Goal: Task Accomplishment & Management: Complete application form

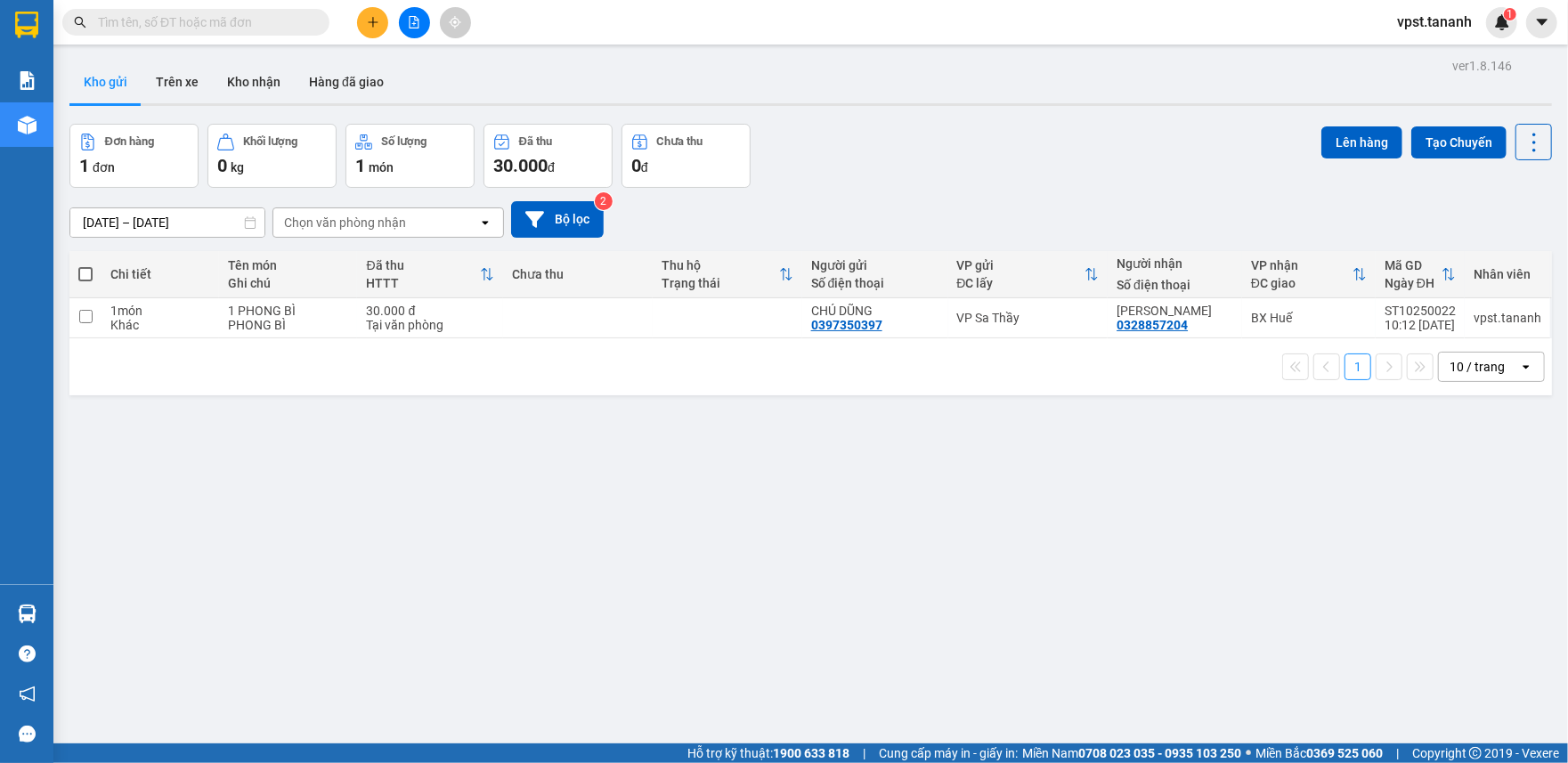
click at [371, 20] on icon "plus" at bounding box center [373, 22] width 12 height 12
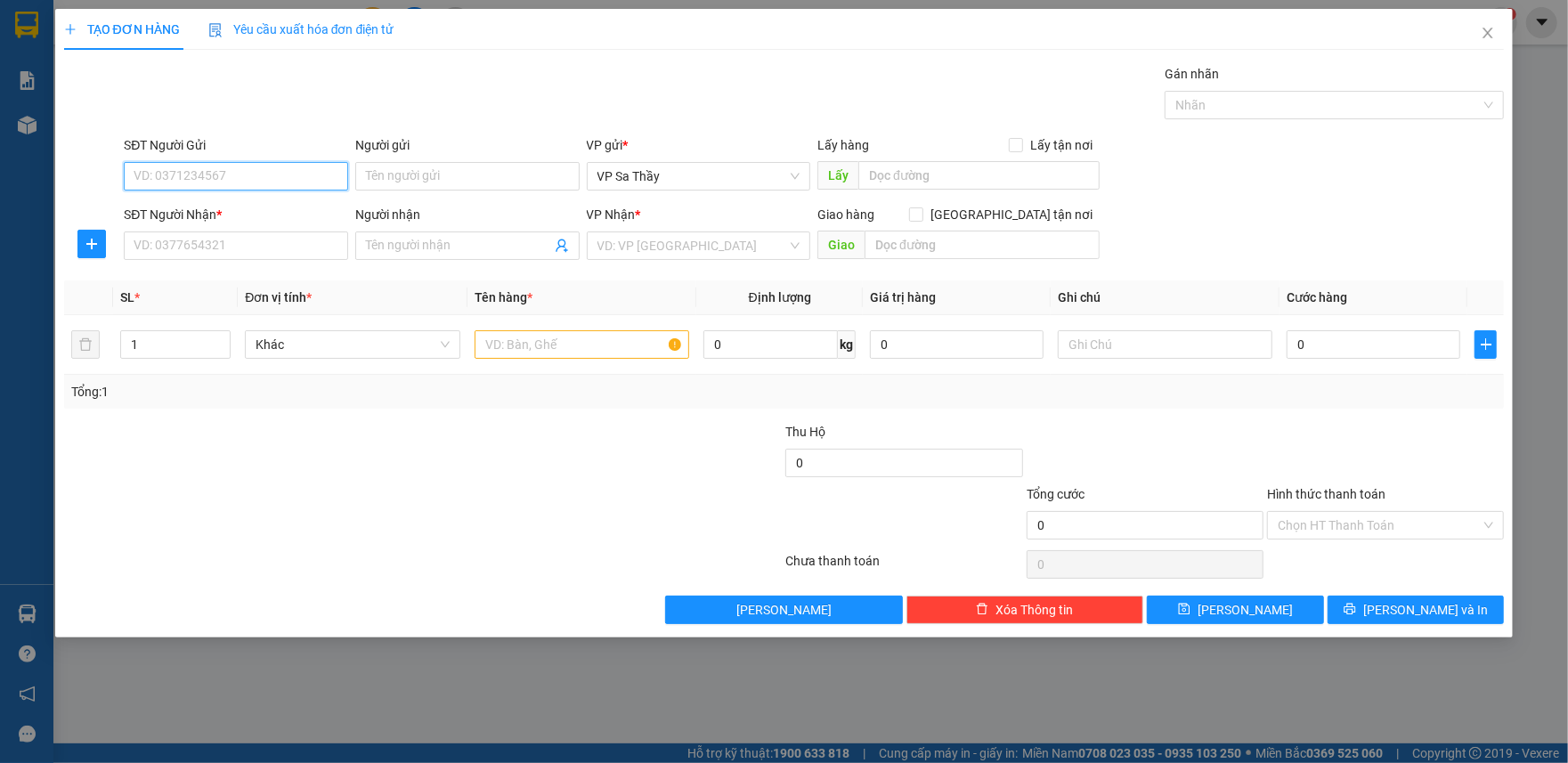
click at [236, 184] on input "SĐT Người Gửi" at bounding box center [236, 177] width 224 height 29
click at [419, 171] on input "Người gửi" at bounding box center [467, 177] width 224 height 29
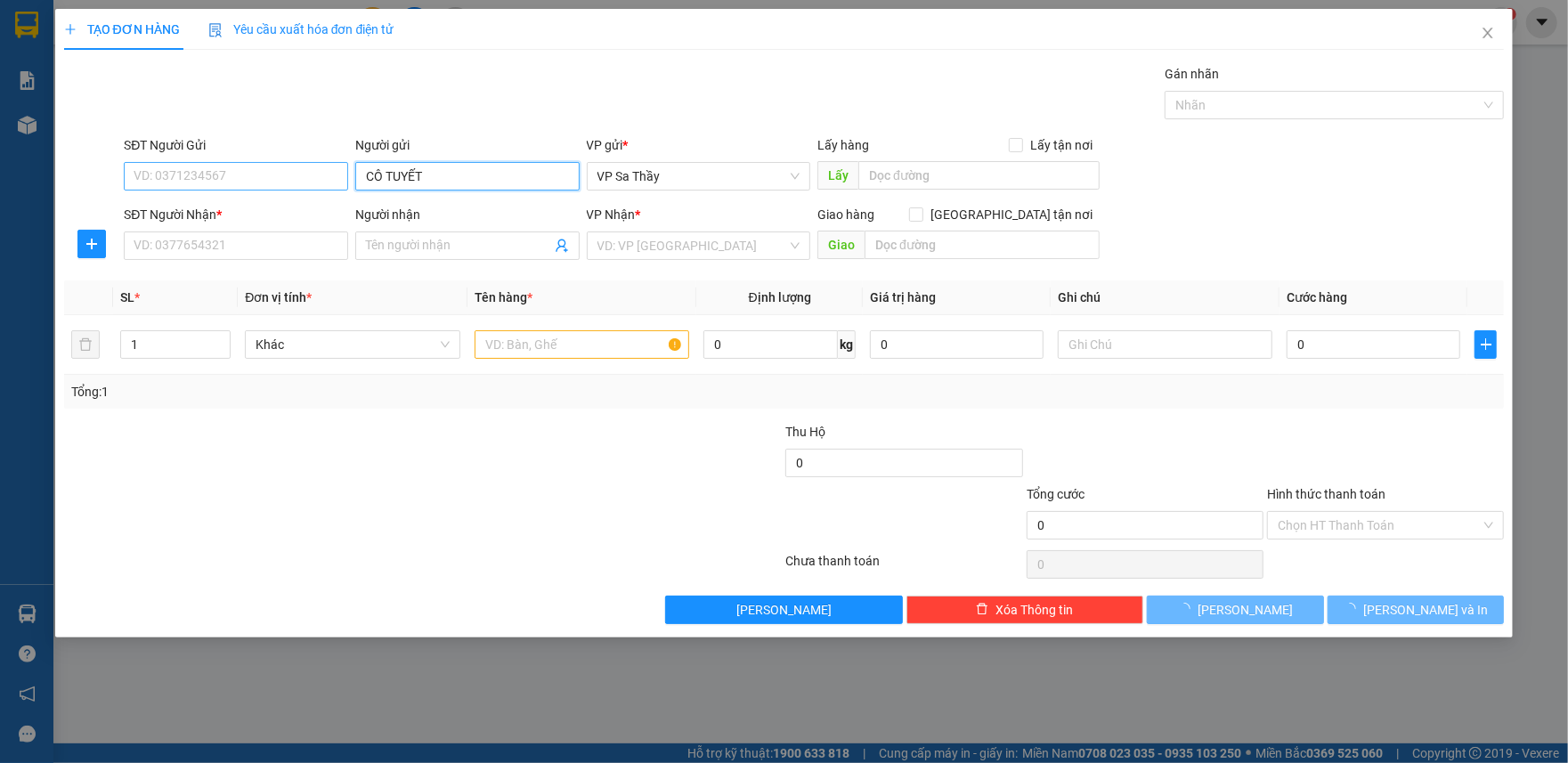
type input "CÔ TUYẾT"
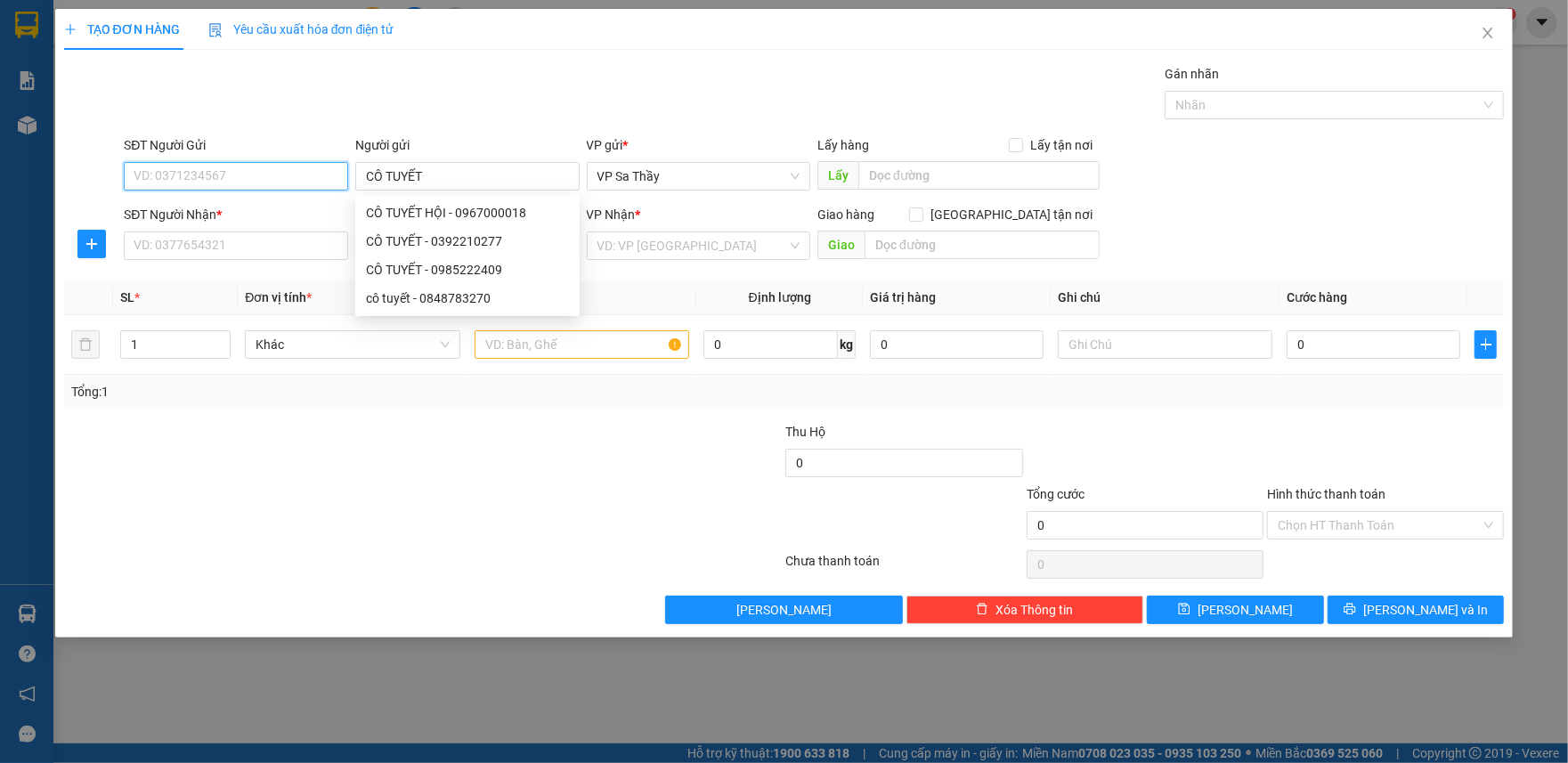
click at [244, 166] on input "SĐT Người Gửi" at bounding box center [236, 177] width 224 height 29
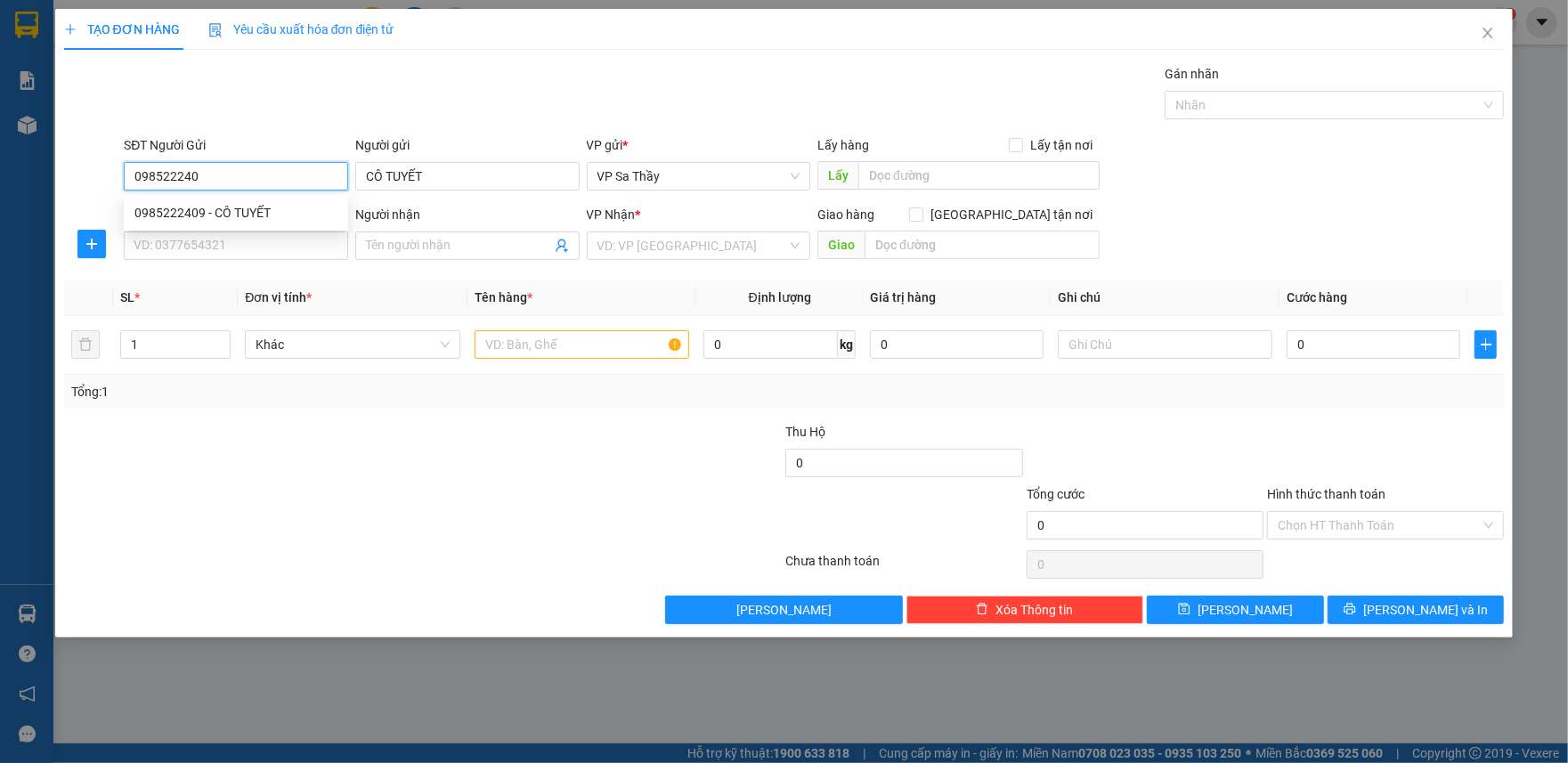
type input "0985222409"
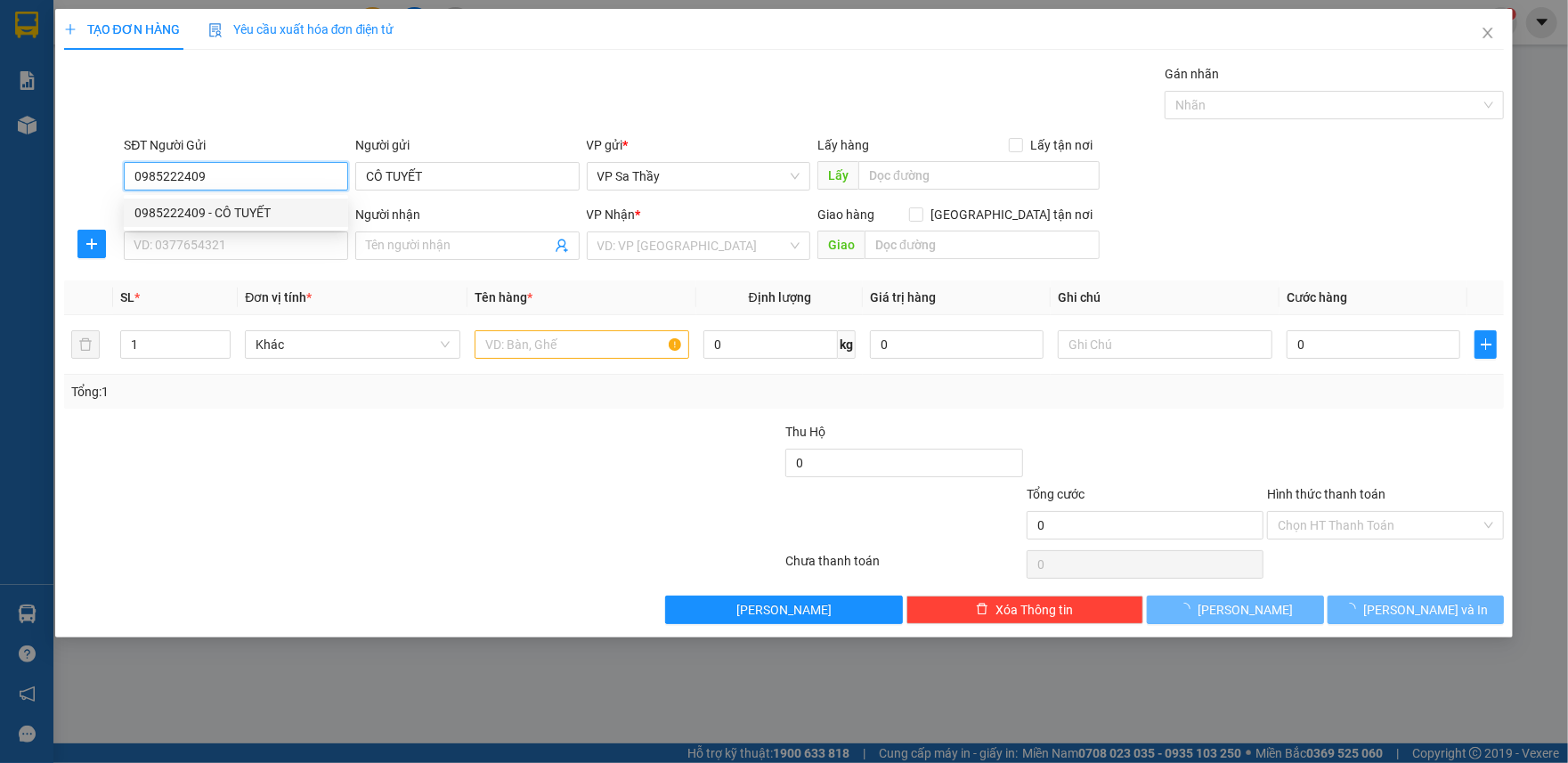
click at [261, 213] on div "0985222409 - CÔ TUYẾT" at bounding box center [236, 213] width 203 height 20
type input "0334899756"
type input "THANH"
type input "50.000"
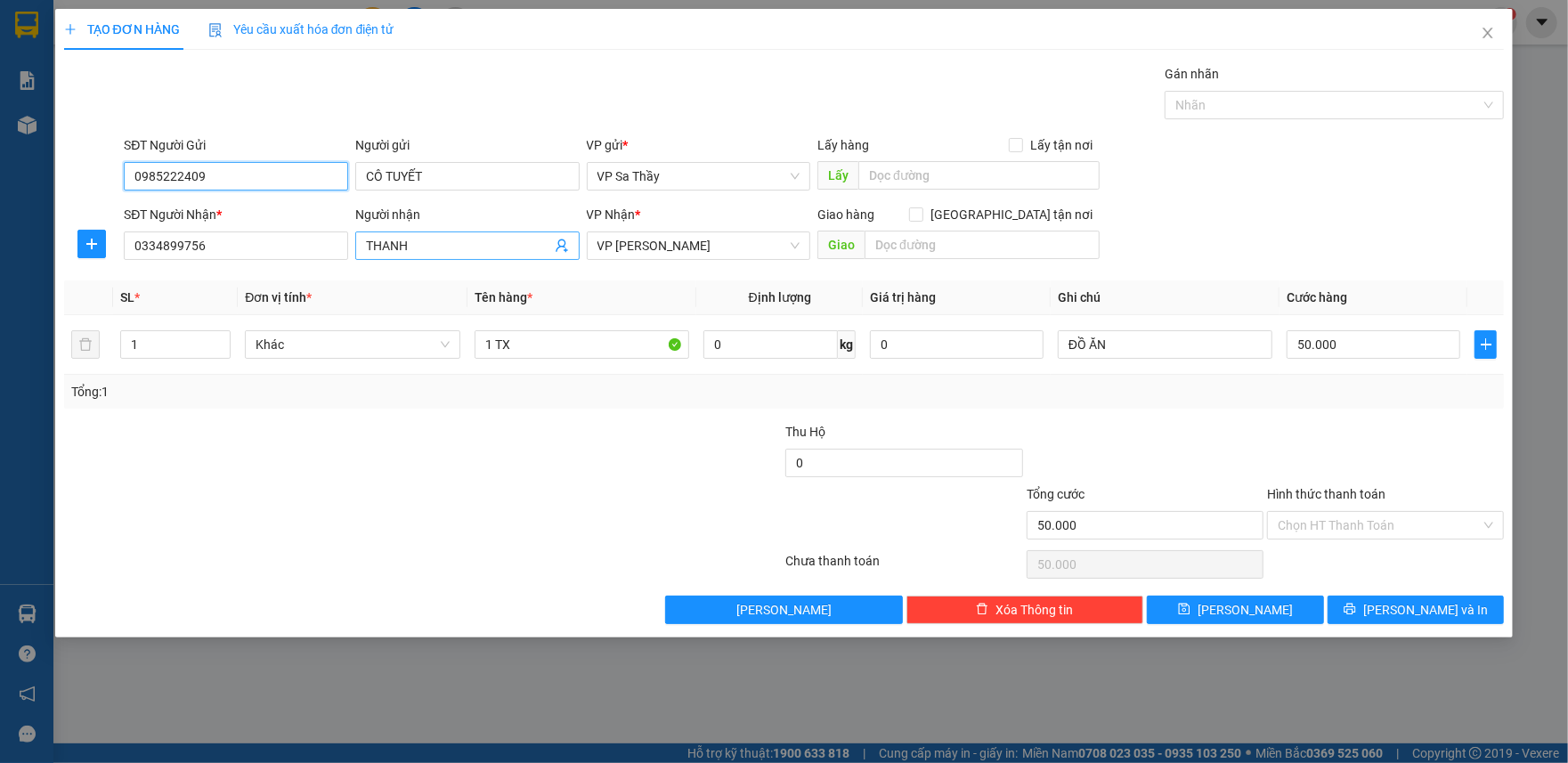
type input "0985222409"
click at [369, 247] on input "THANH" at bounding box center [459, 245] width 186 height 20
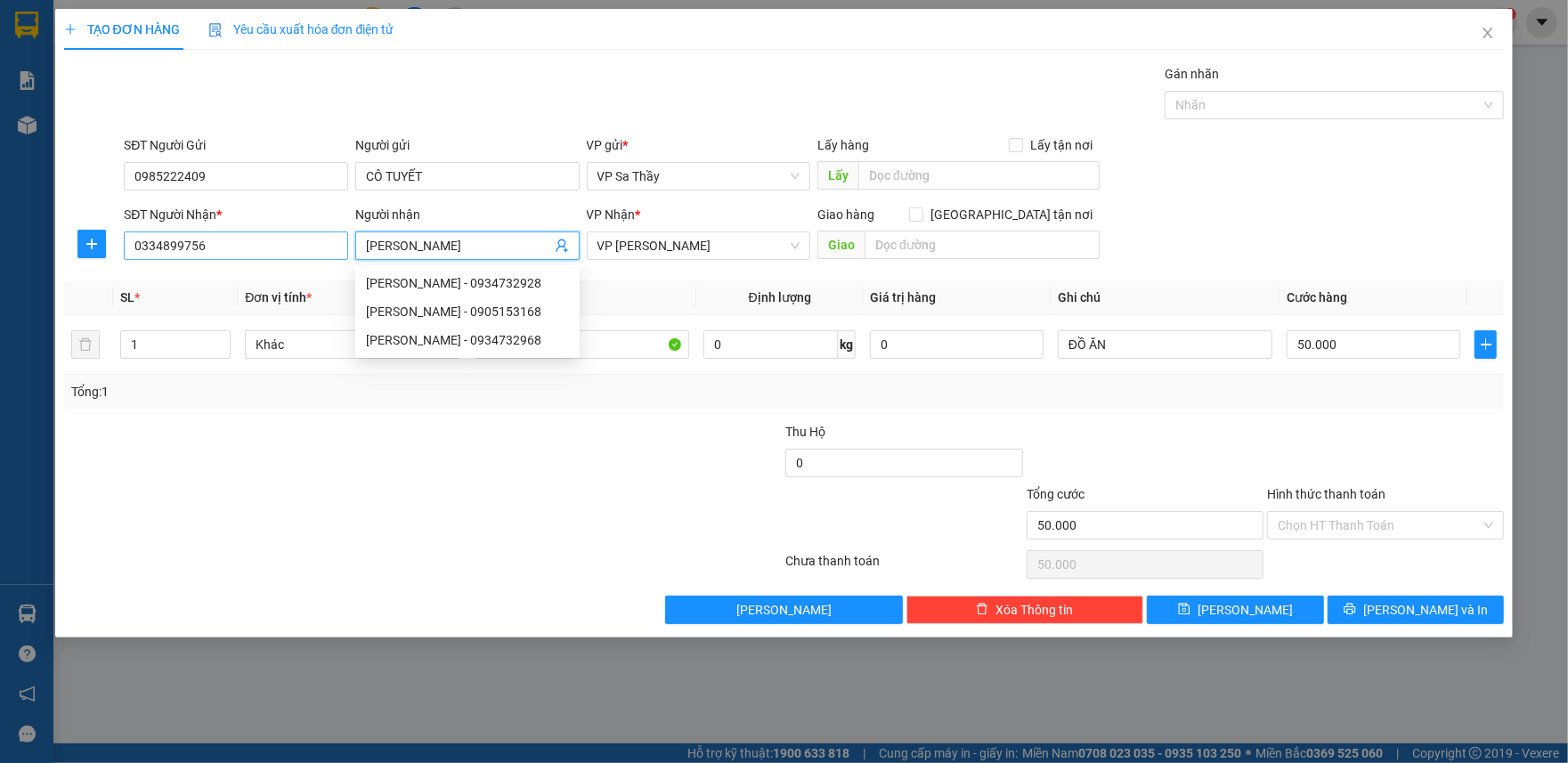
type input "[PERSON_NAME]"
click at [232, 250] on input "0334899756" at bounding box center [236, 245] width 224 height 29
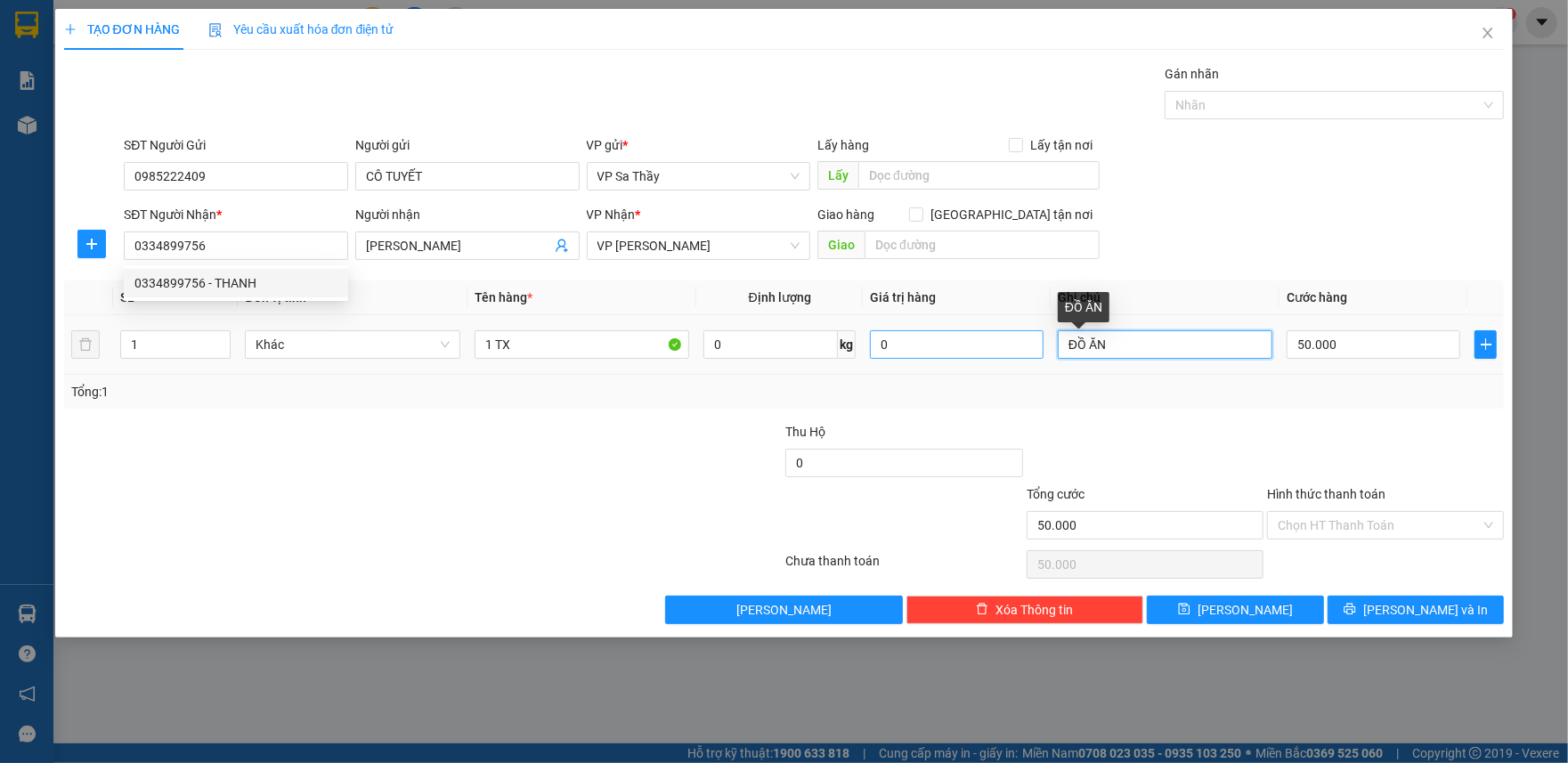
drag, startPoint x: 1131, startPoint y: 340, endPoint x: 992, endPoint y: 350, distance: 139.4
click at [992, 350] on tr "1 Khác 1 TX 0 kg 0 ĐỒ ĂN 50.000" at bounding box center [784, 344] width 1441 height 60
type input "D"
type input "ĐỒ ĂN"
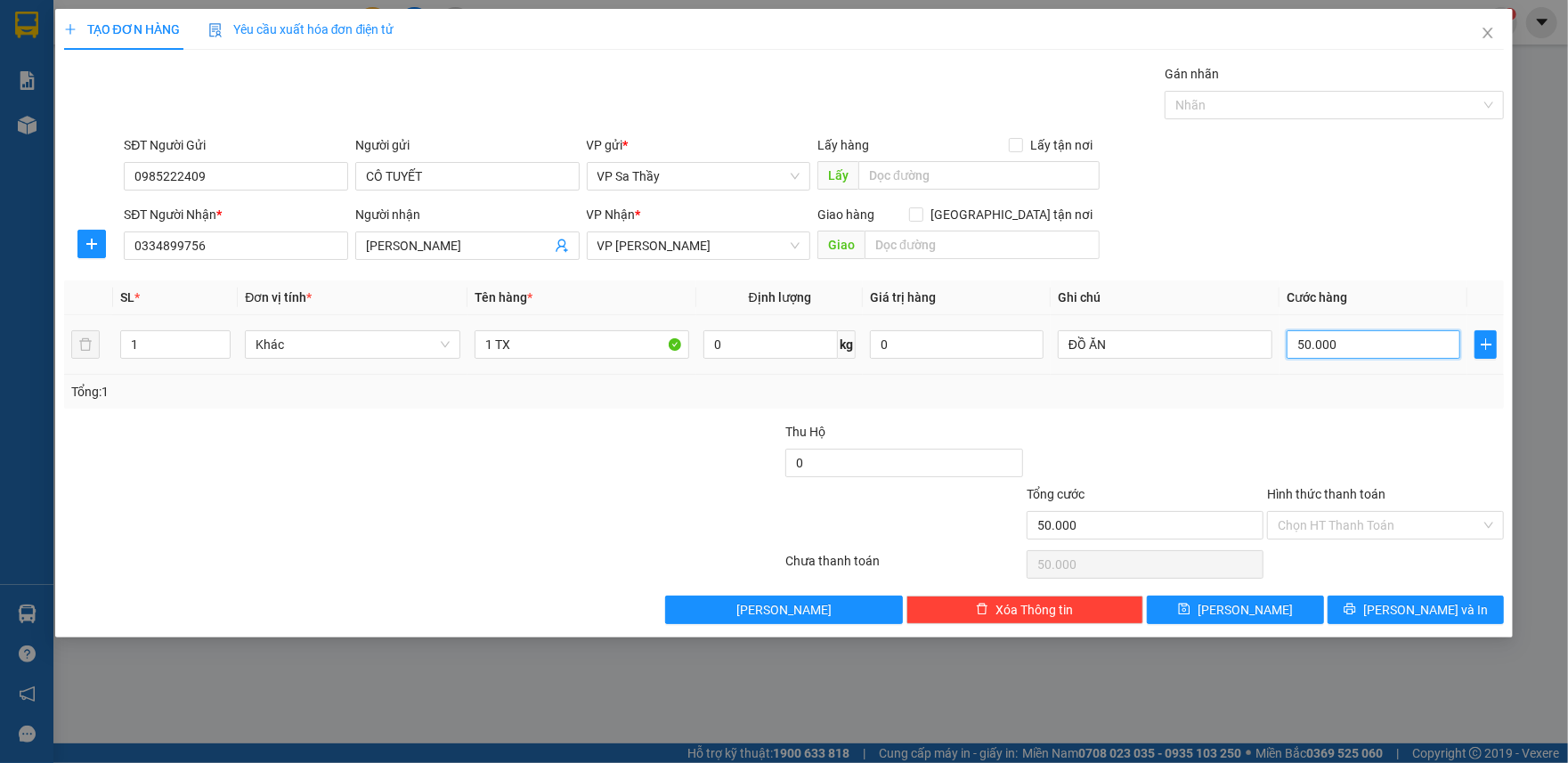
click at [1355, 351] on input "50.000" at bounding box center [1373, 344] width 174 height 29
click at [532, 457] on div at bounding box center [303, 453] width 482 height 62
click at [1384, 351] on input "50.000" at bounding box center [1373, 344] width 174 height 29
click at [383, 470] on div at bounding box center [303, 453] width 482 height 62
click at [572, 409] on div "Tổng: 1" at bounding box center [784, 392] width 1441 height 34
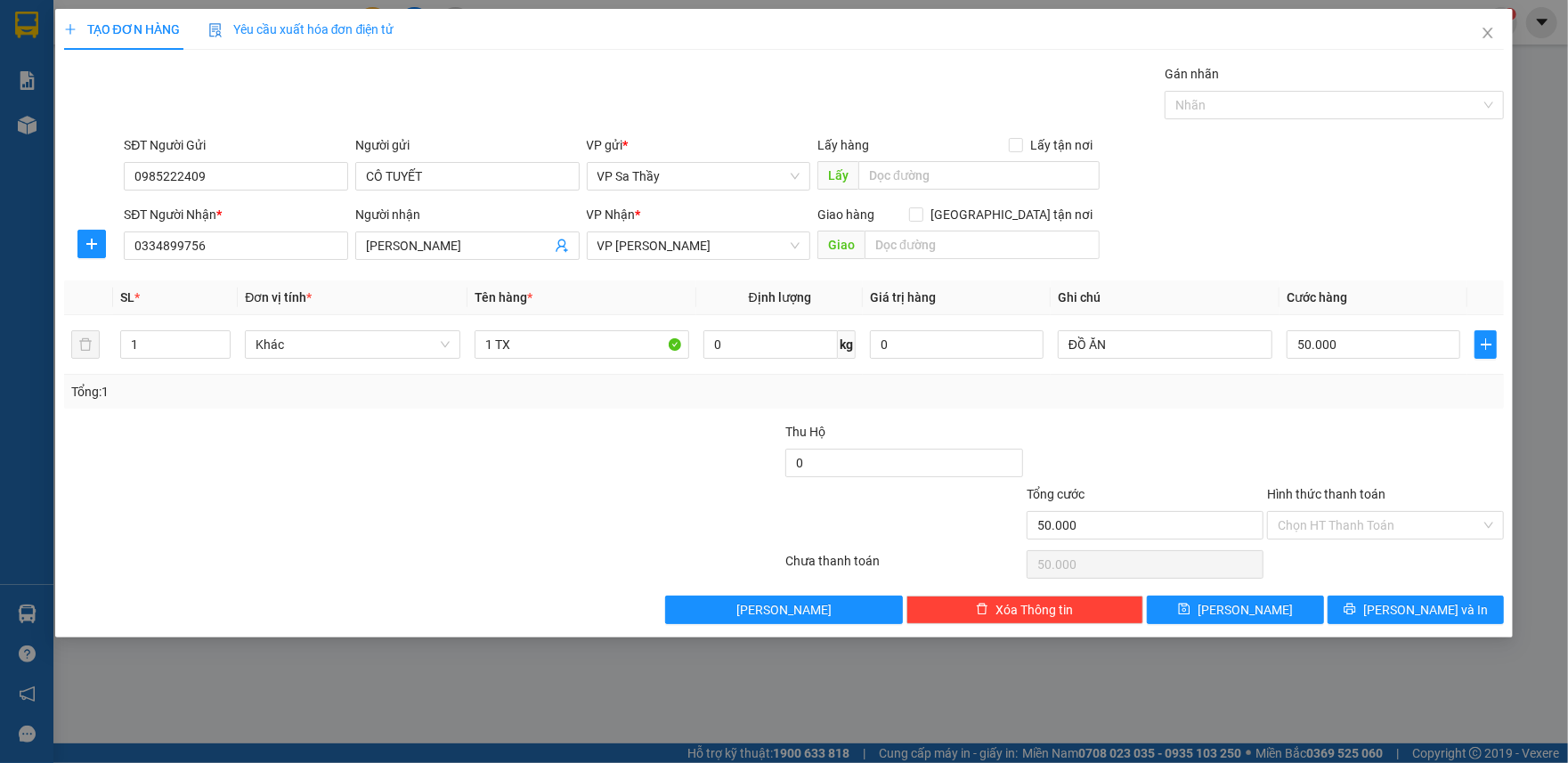
click at [443, 477] on div at bounding box center [303, 453] width 482 height 62
click at [903, 91] on div "Gán nhãn Nhãn" at bounding box center [814, 95] width 1388 height 62
click at [1329, 535] on input "Hình thức thanh toán" at bounding box center [1380, 526] width 203 height 27
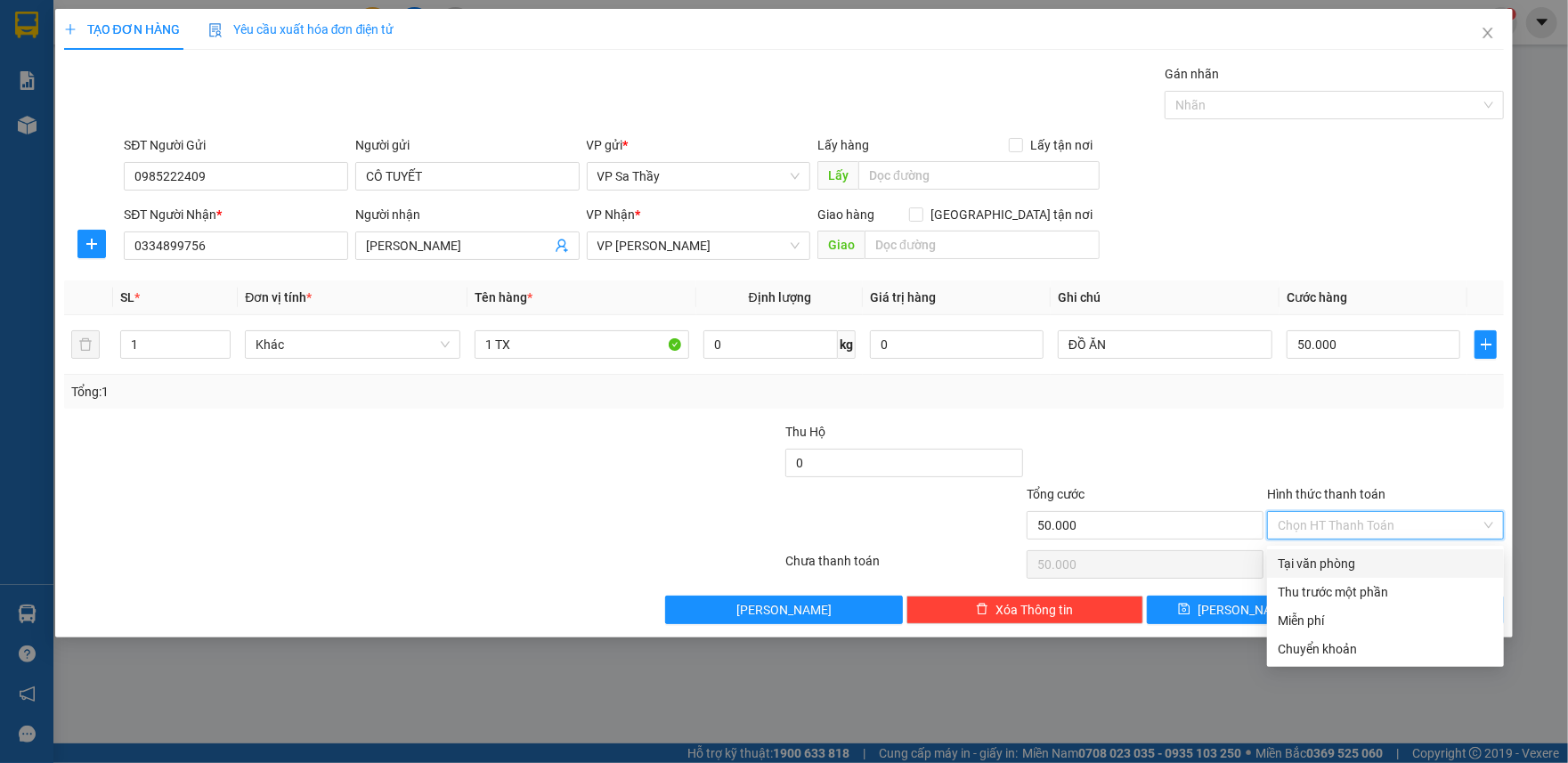
click at [1308, 565] on div "Tại văn phòng" at bounding box center [1385, 564] width 215 height 20
type input "0"
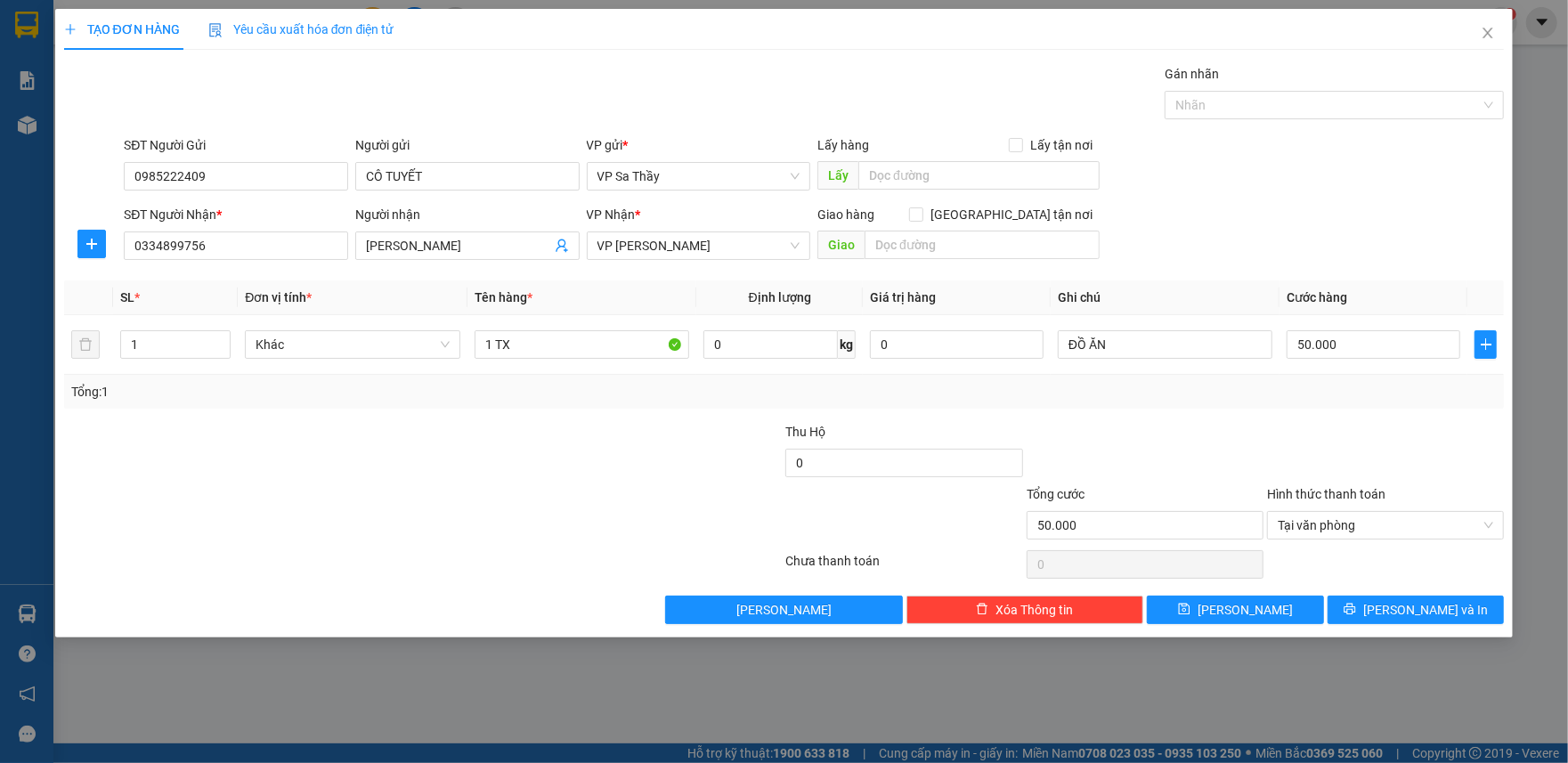
click at [602, 500] on div at bounding box center [663, 516] width 240 height 62
click at [1413, 620] on span "[PERSON_NAME] và In" at bounding box center [1426, 610] width 125 height 20
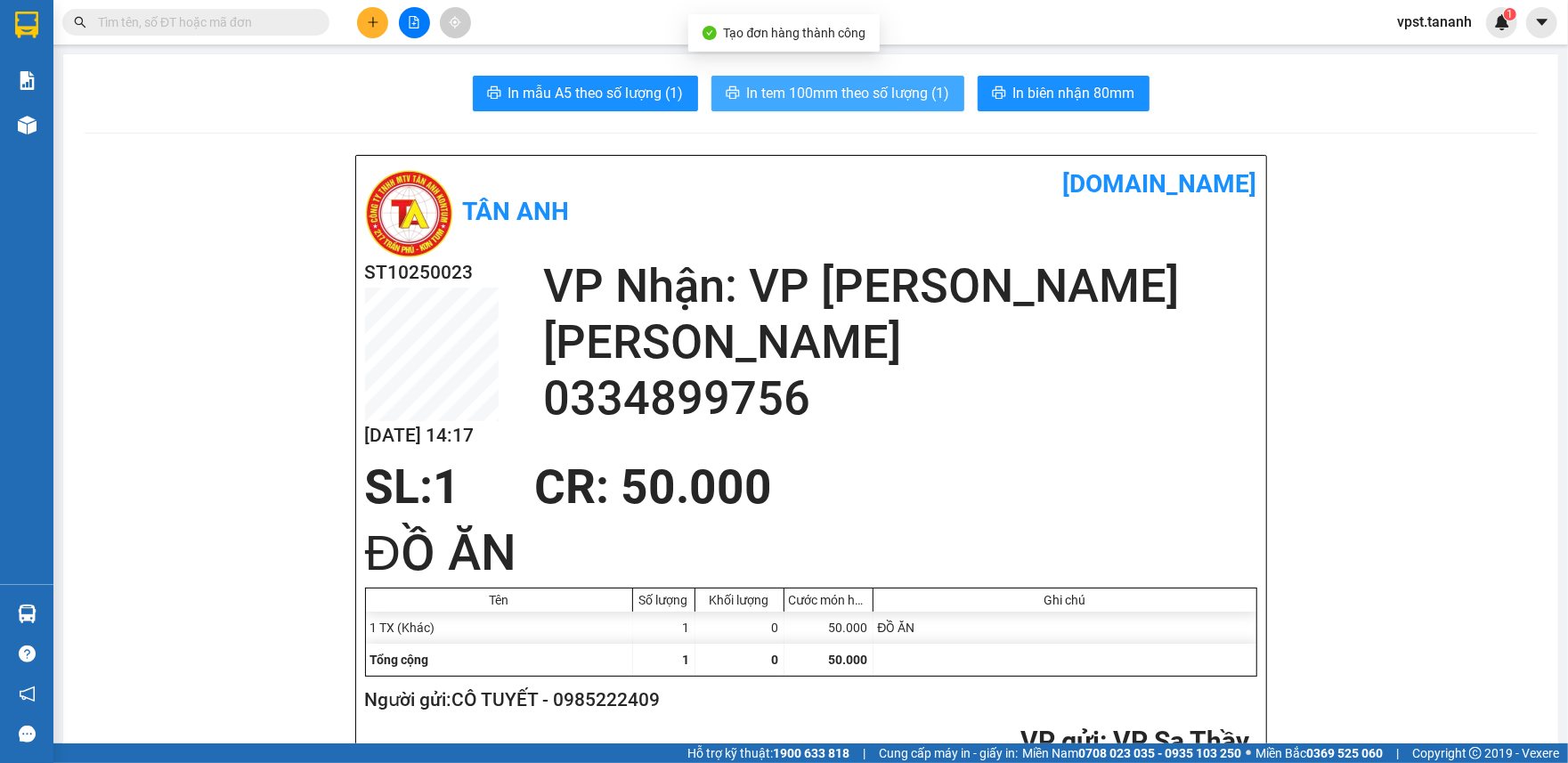
click at [824, 101] on span "In tem 100mm theo số lượng (1)" at bounding box center [849, 93] width 203 height 22
click at [830, 95] on span "In tem 100mm theo số lượng (1)" at bounding box center [849, 93] width 203 height 22
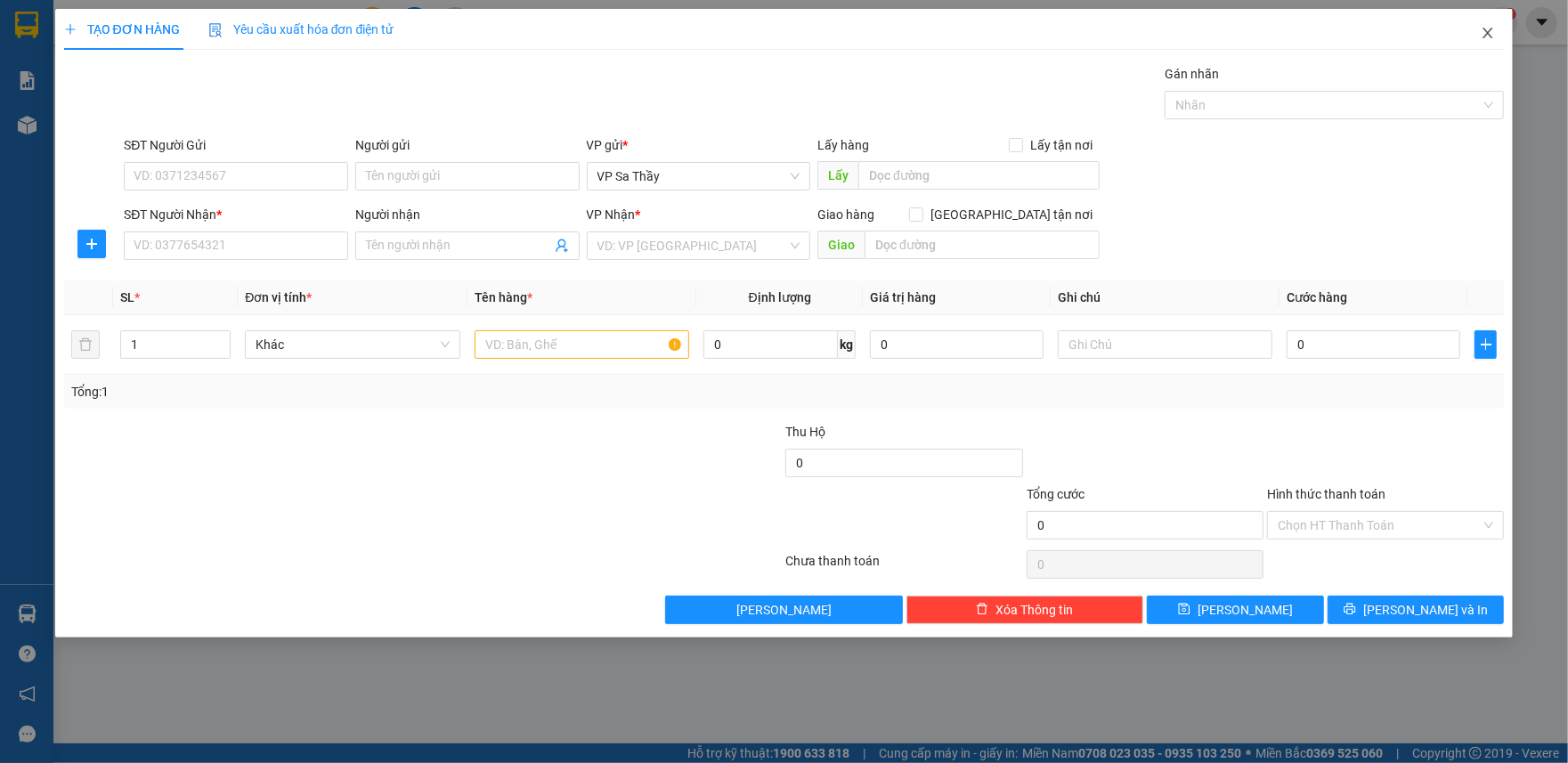
click at [1487, 30] on icon "close" at bounding box center [1489, 33] width 14 height 14
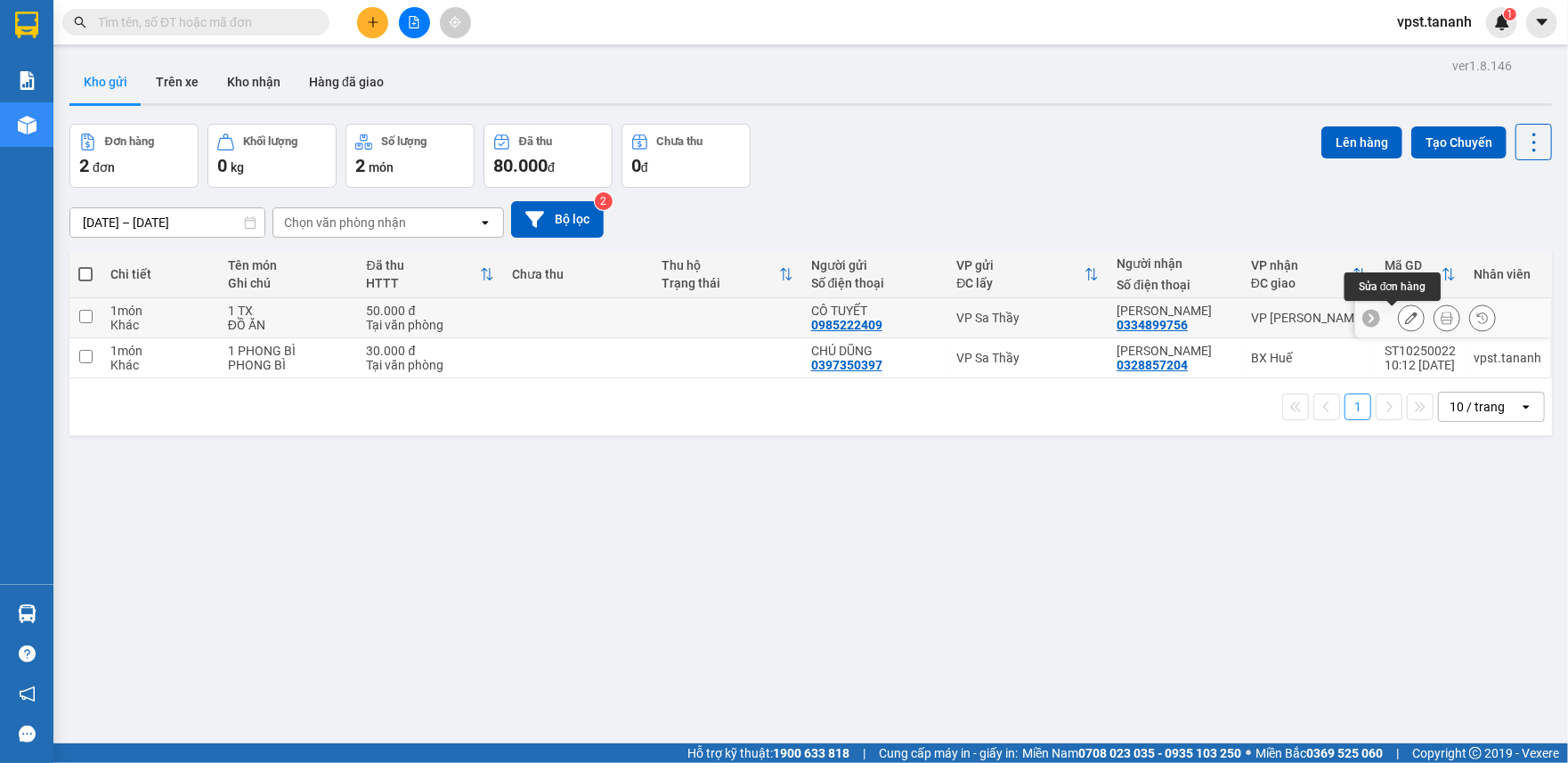
click at [1406, 314] on icon at bounding box center [1412, 318] width 12 height 12
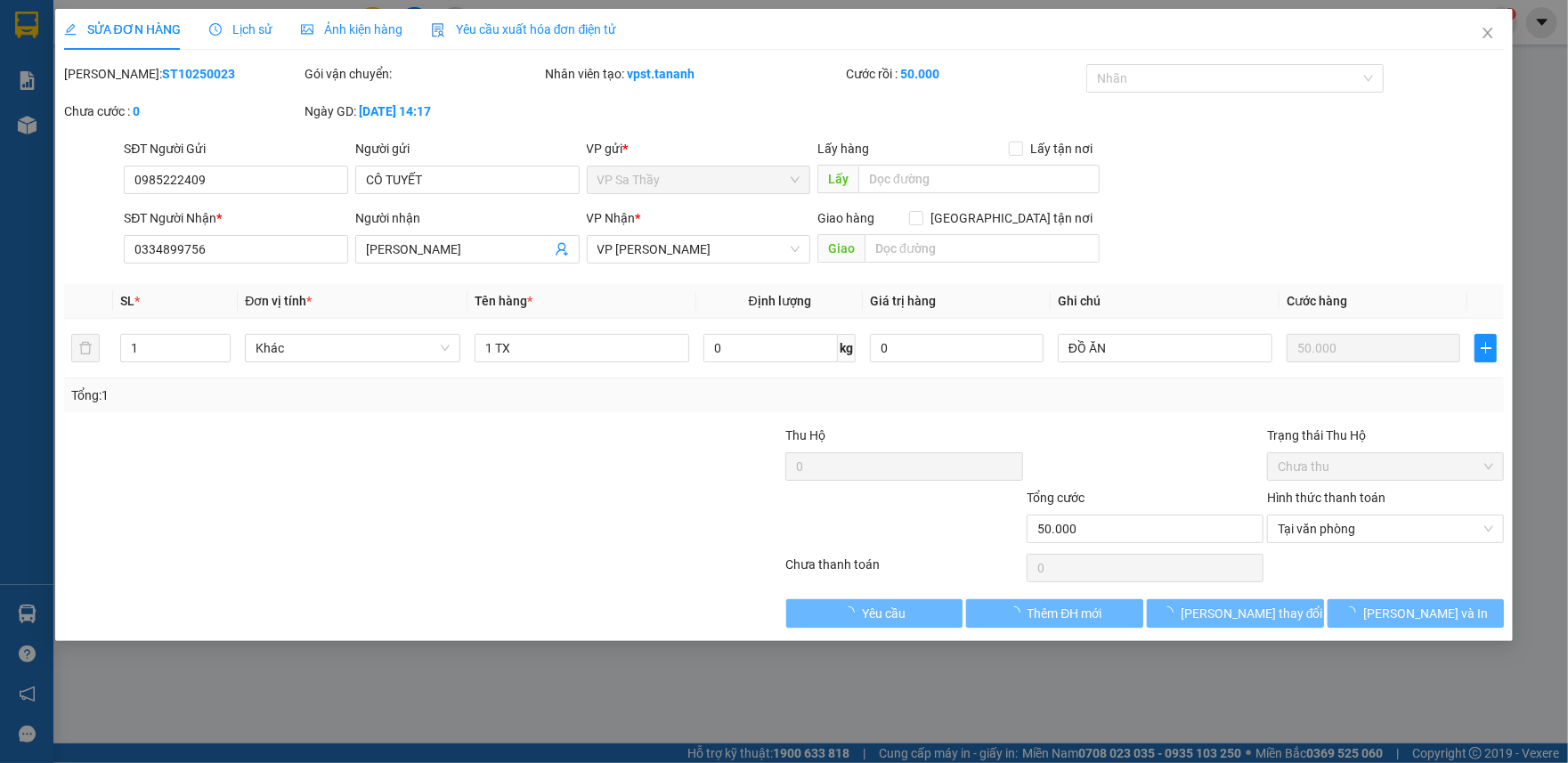
type input "0985222409"
type input "0334899756"
type input "50.000"
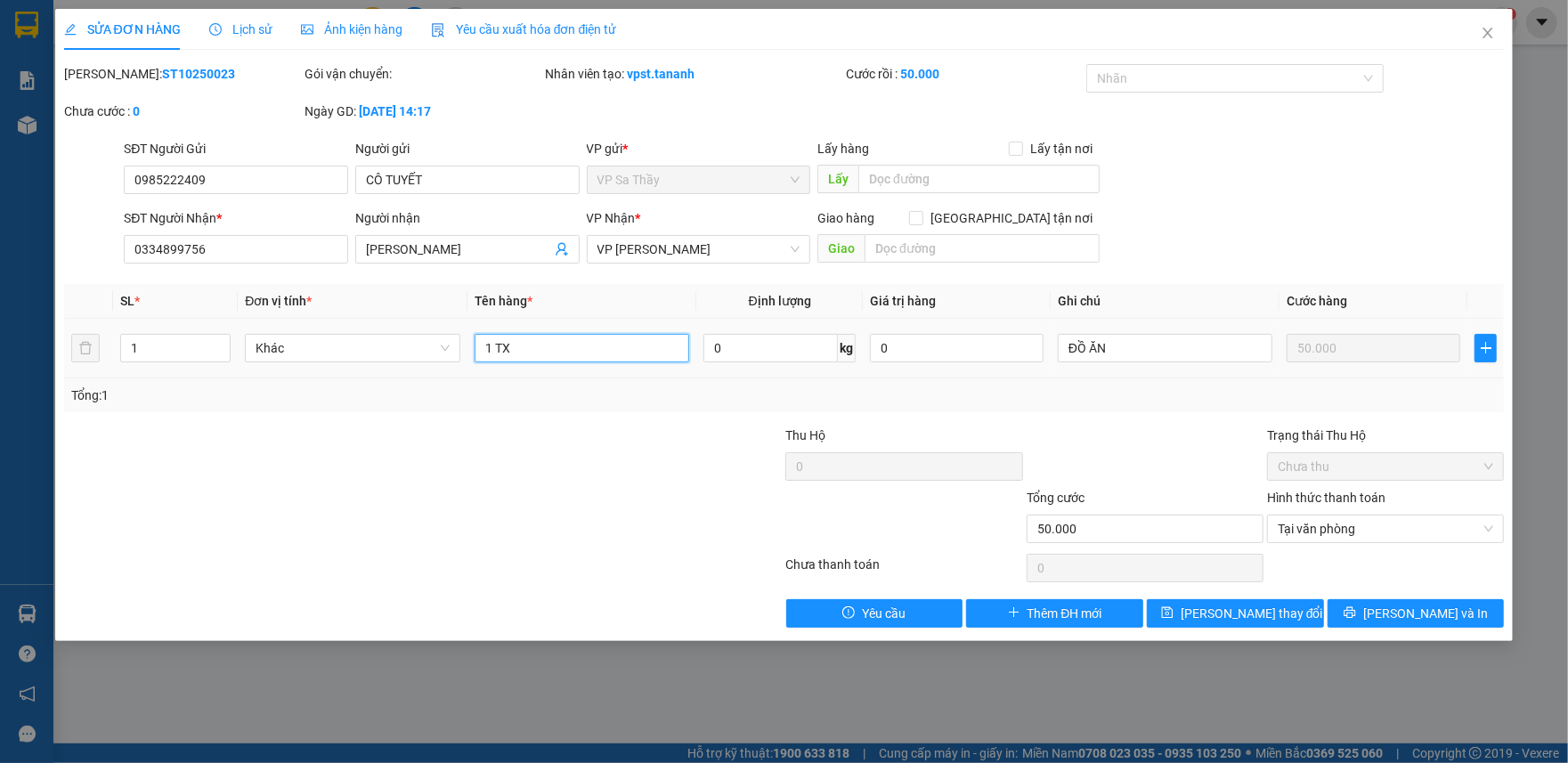
click at [550, 351] on input "1 TX" at bounding box center [582, 348] width 214 height 29
type input "1 BAO"
click at [680, 511] on div at bounding box center [663, 519] width 240 height 62
click at [1356, 619] on icon "printer" at bounding box center [1349, 613] width 12 height 12
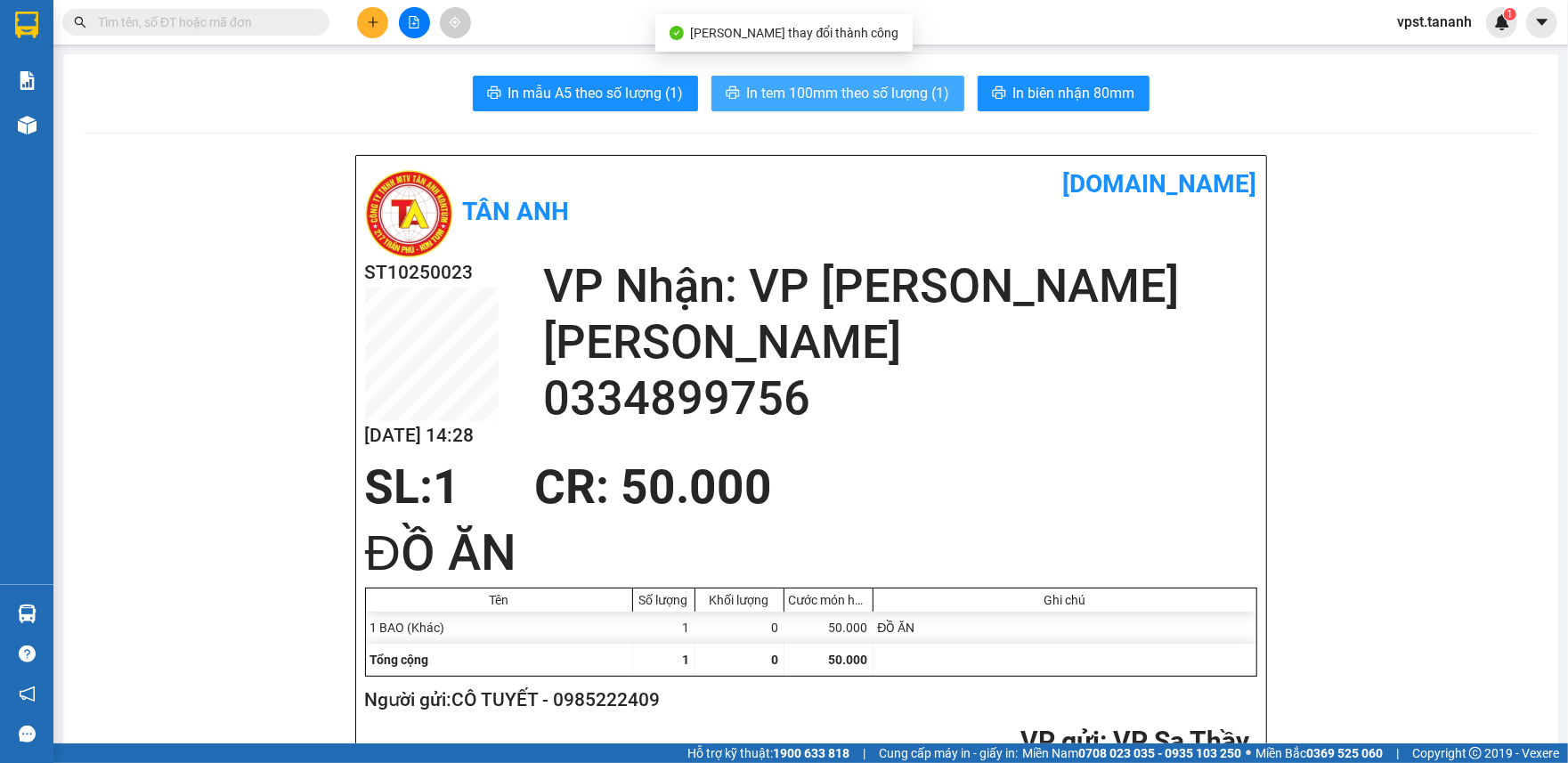
click at [828, 96] on span "In tem 100mm theo số lượng (1)" at bounding box center [849, 93] width 203 height 22
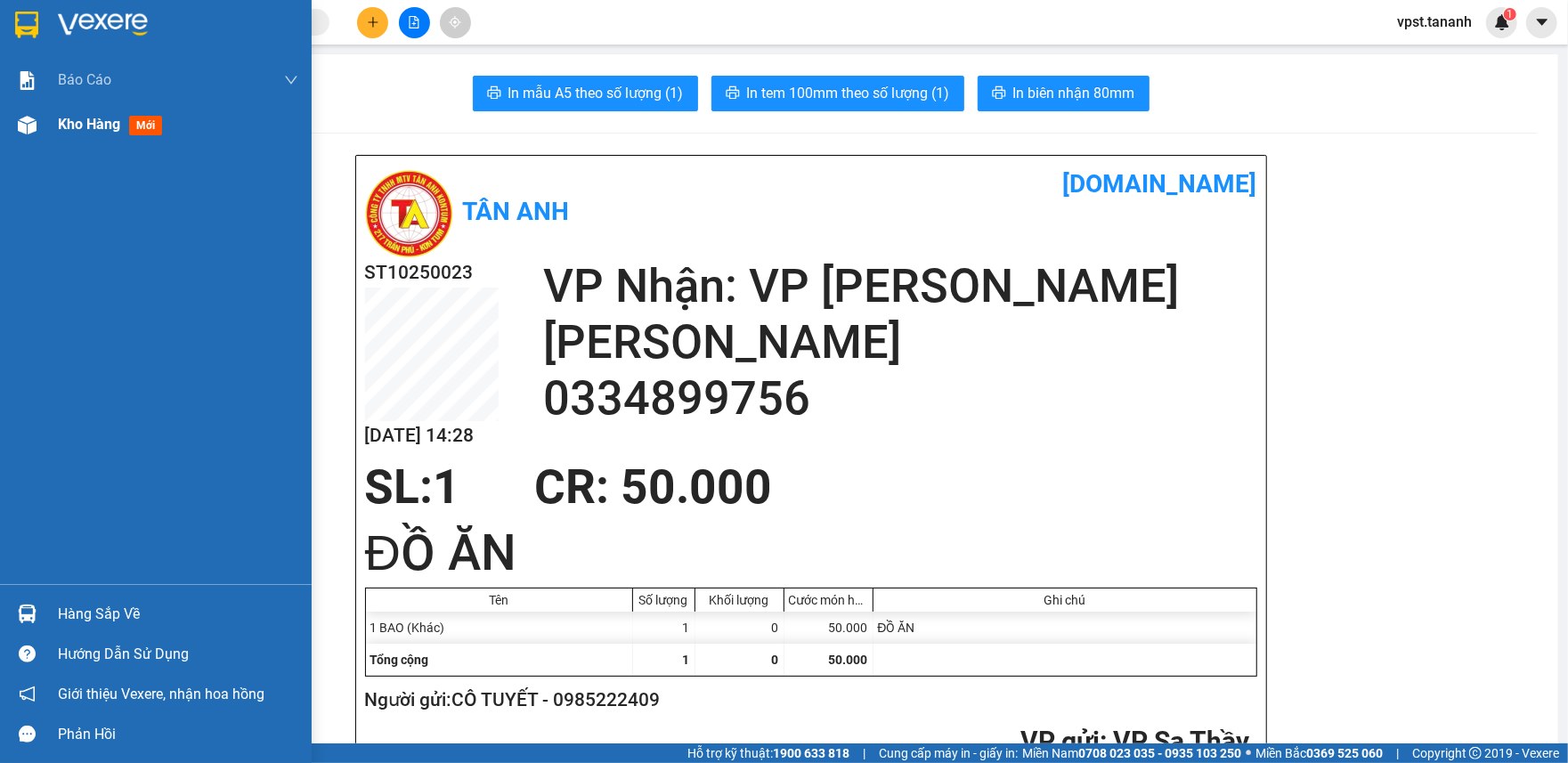
click at [73, 118] on span "Kho hàng" at bounding box center [89, 124] width 62 height 17
